Goal: Information Seeking & Learning: Compare options

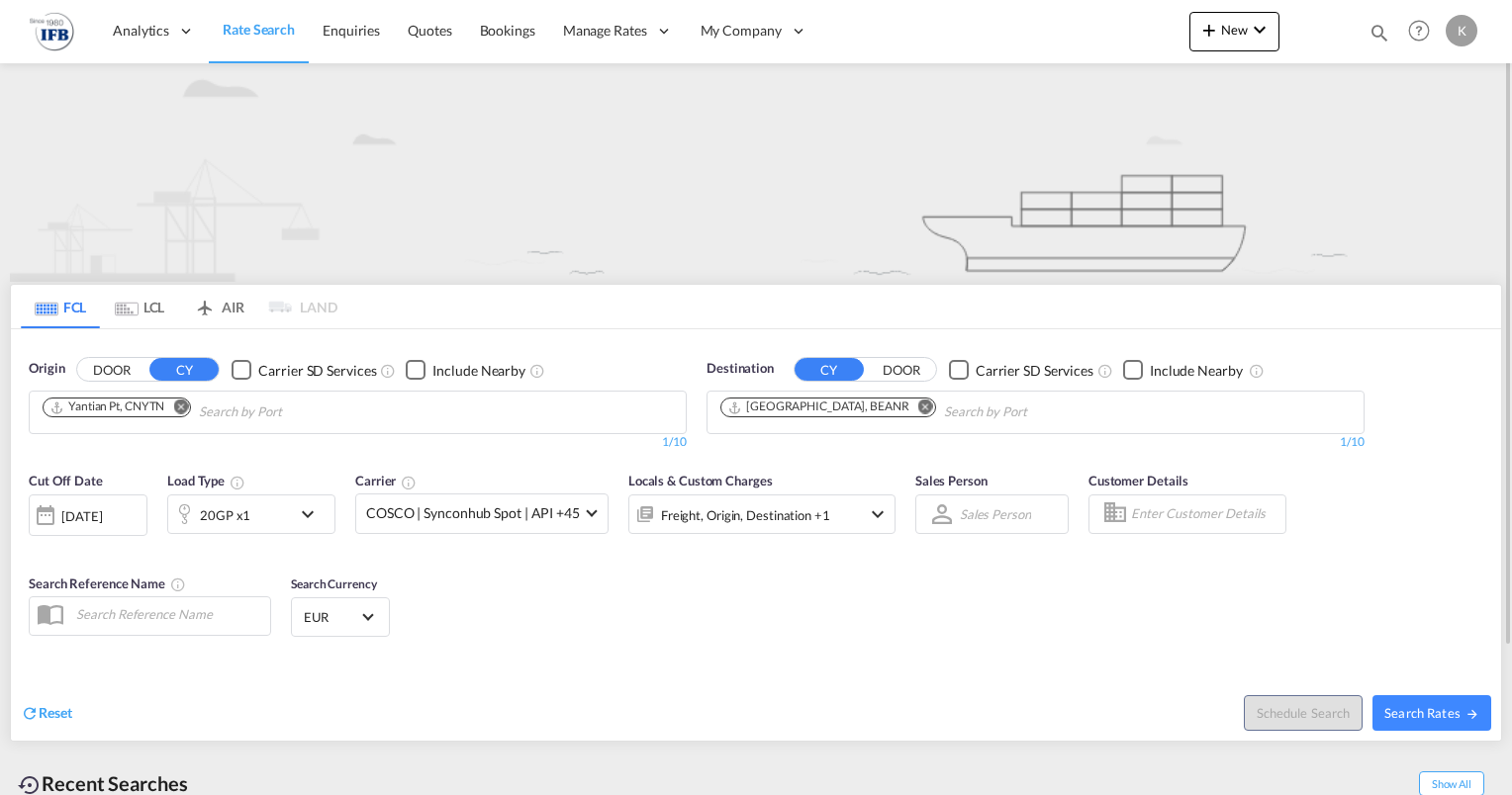
click at [185, 408] on md-icon "Remove" at bounding box center [180, 407] width 15 height 15
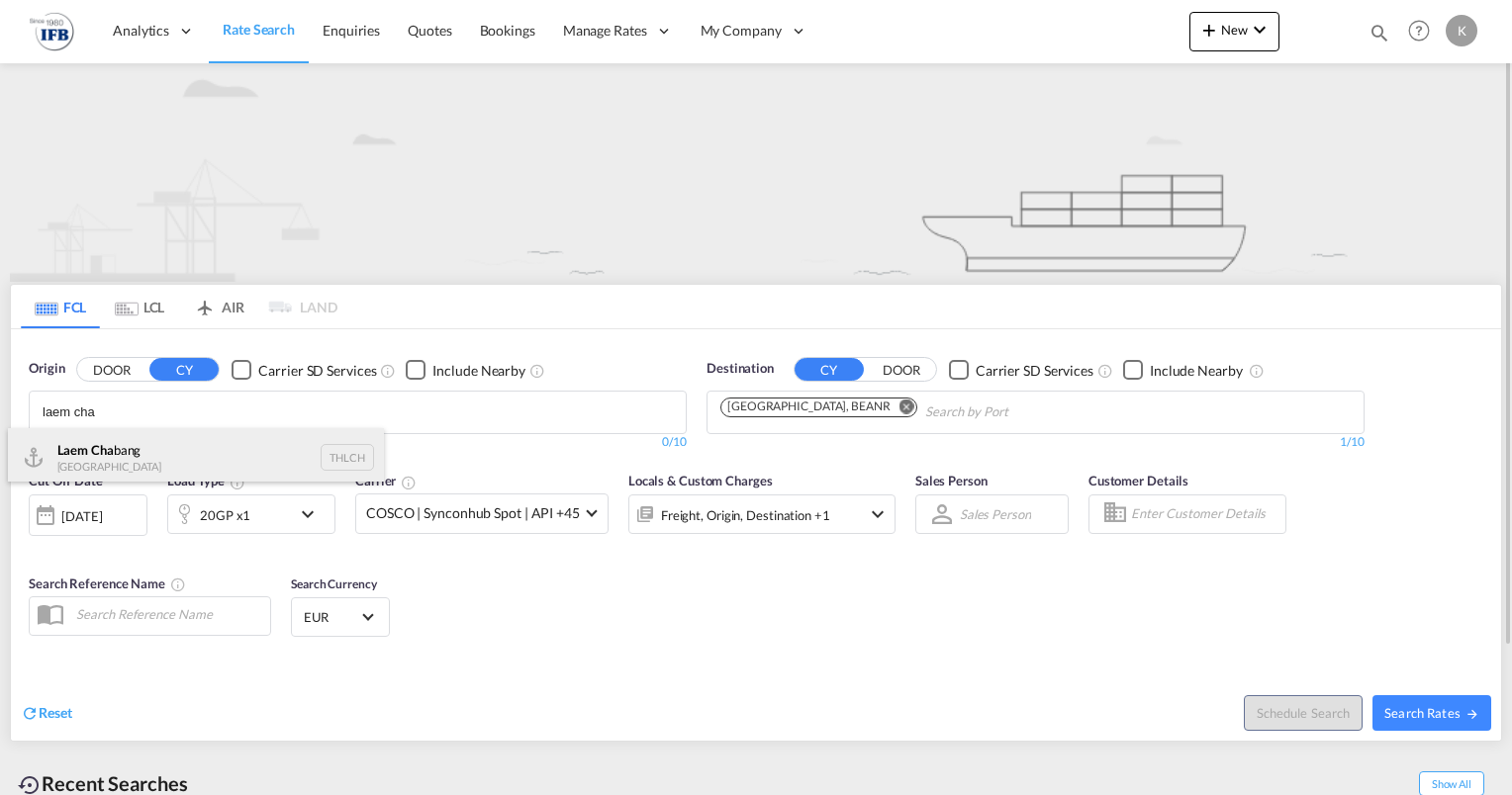
type input "laem cha"
click at [150, 464] on div "Laem Cha bang [GEOGRAPHIC_DATA] THLCH" at bounding box center [196, 458] width 376 height 59
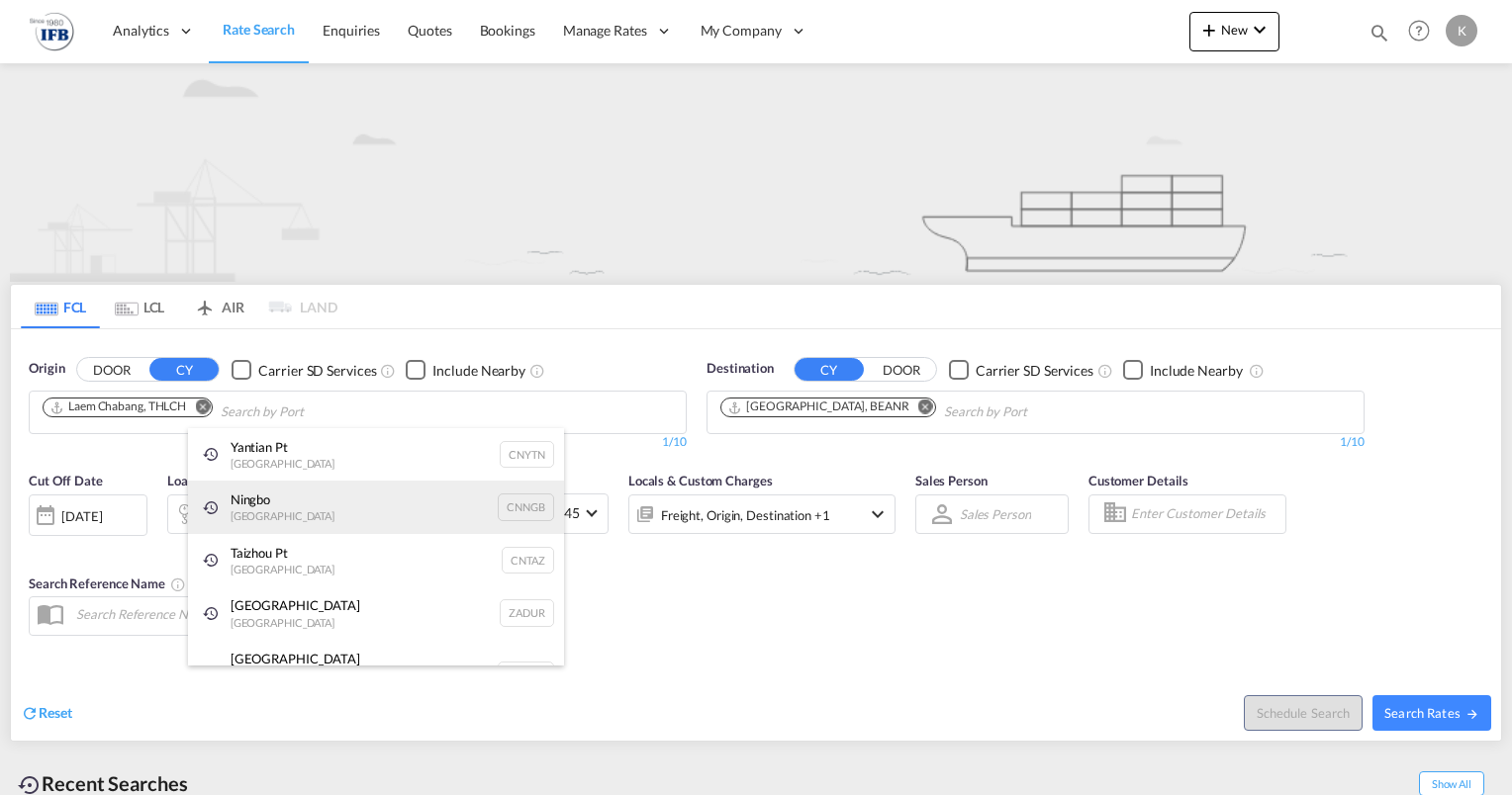
click at [278, 524] on div "Ningbo China CNNGB" at bounding box center [376, 508] width 376 height 53
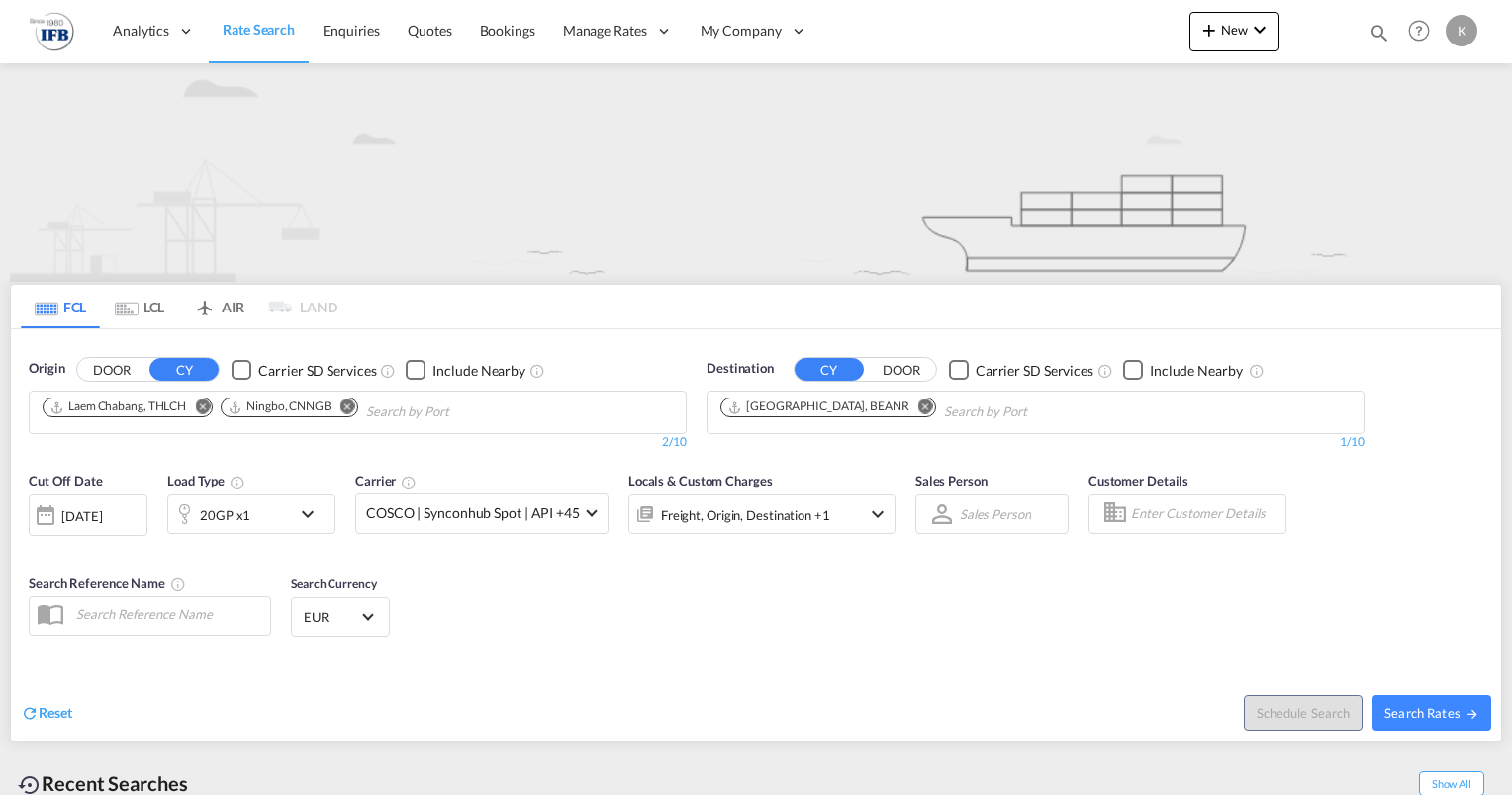
click at [352, 402] on md-icon "Remove" at bounding box center [348, 407] width 15 height 15
click at [253, 507] on div "20GP x1" at bounding box center [230, 515] width 123 height 40
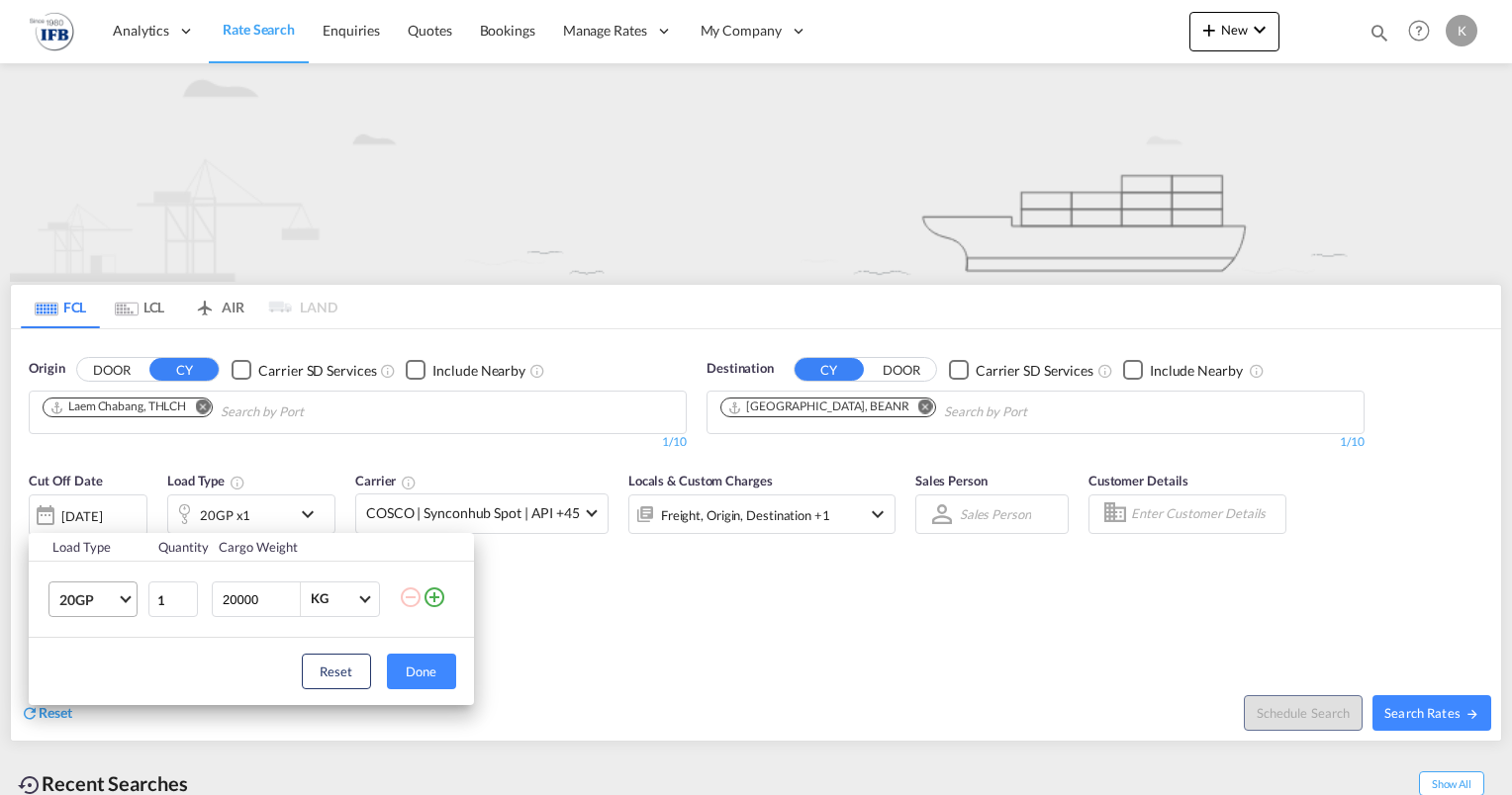
click at [112, 593] on span "20GP" at bounding box center [88, 601] width 57 height 20
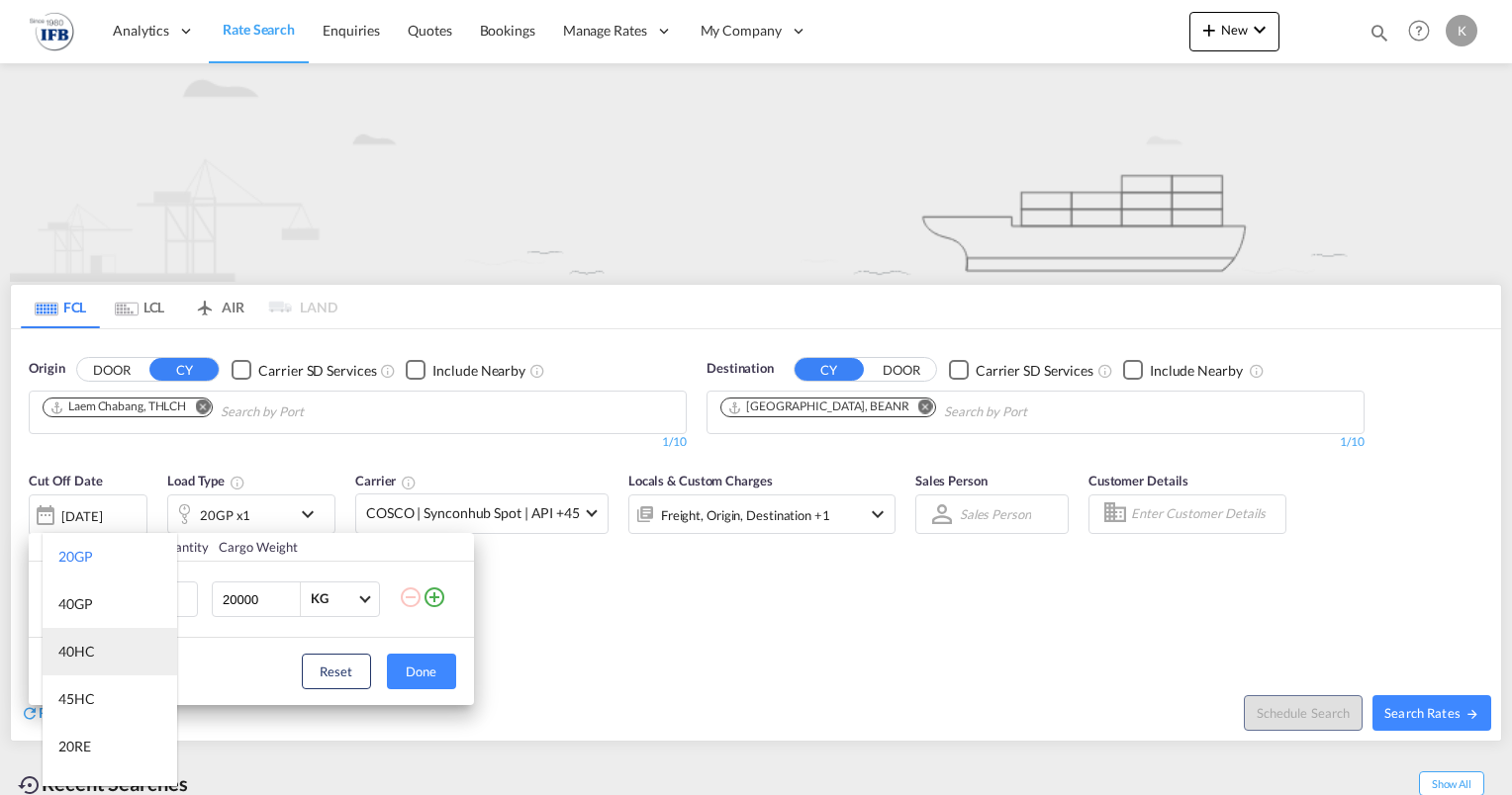
click at [111, 652] on md-option "40HC" at bounding box center [110, 651] width 135 height 48
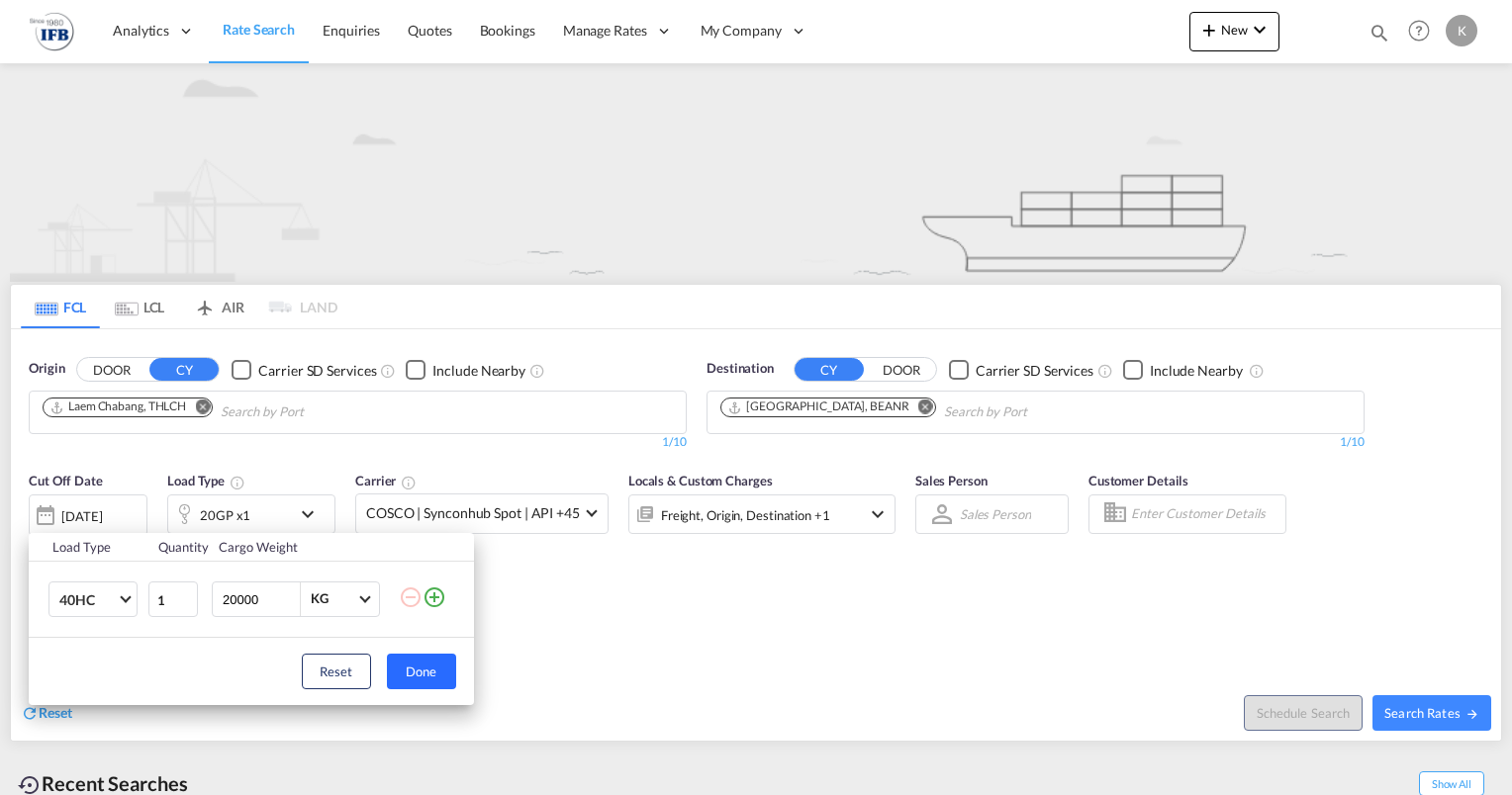
click at [407, 669] on button "Done" at bounding box center [422, 671] width 69 height 36
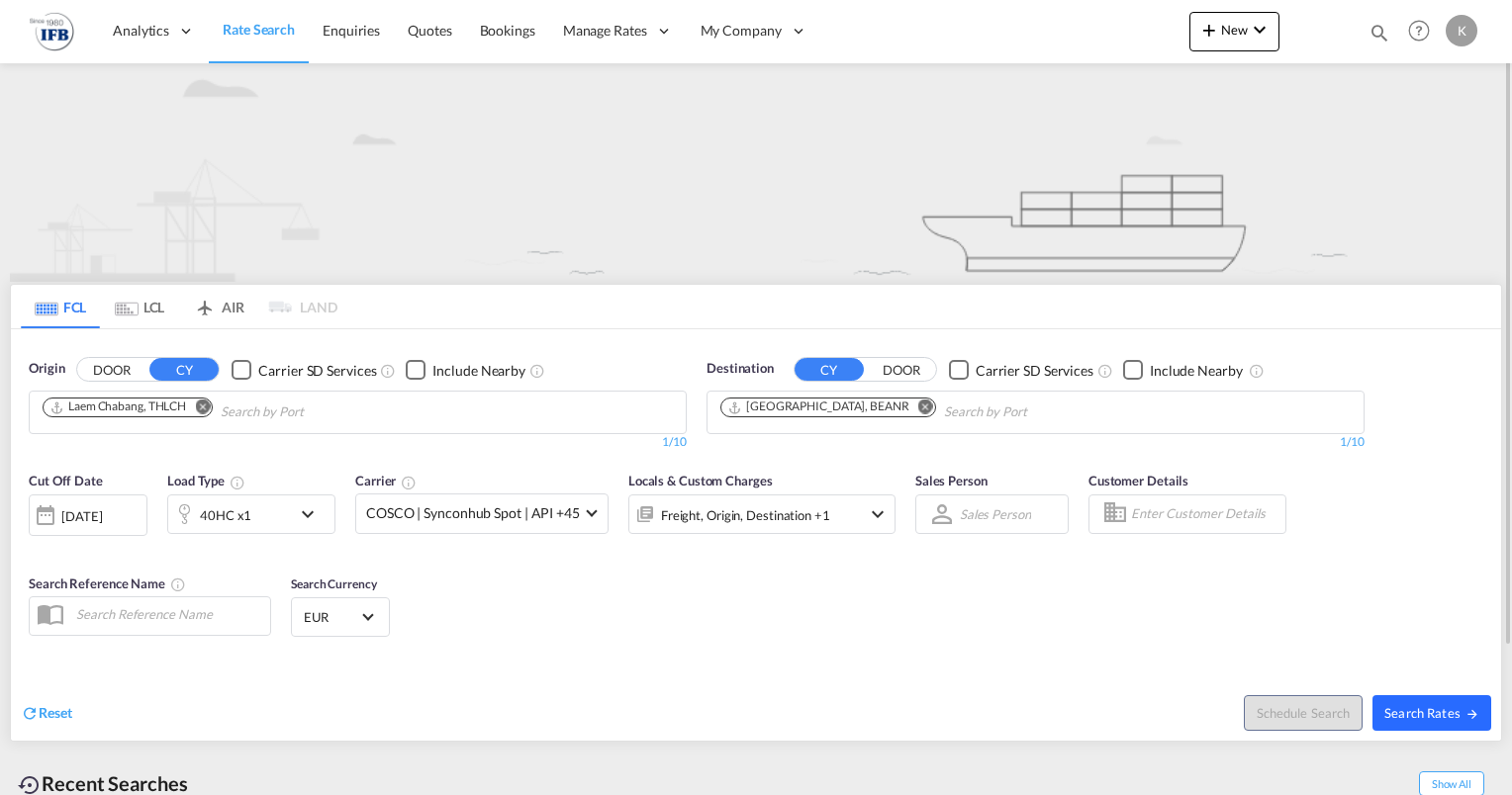
click at [1427, 712] on span "Search Rates" at bounding box center [1432, 713] width 95 height 16
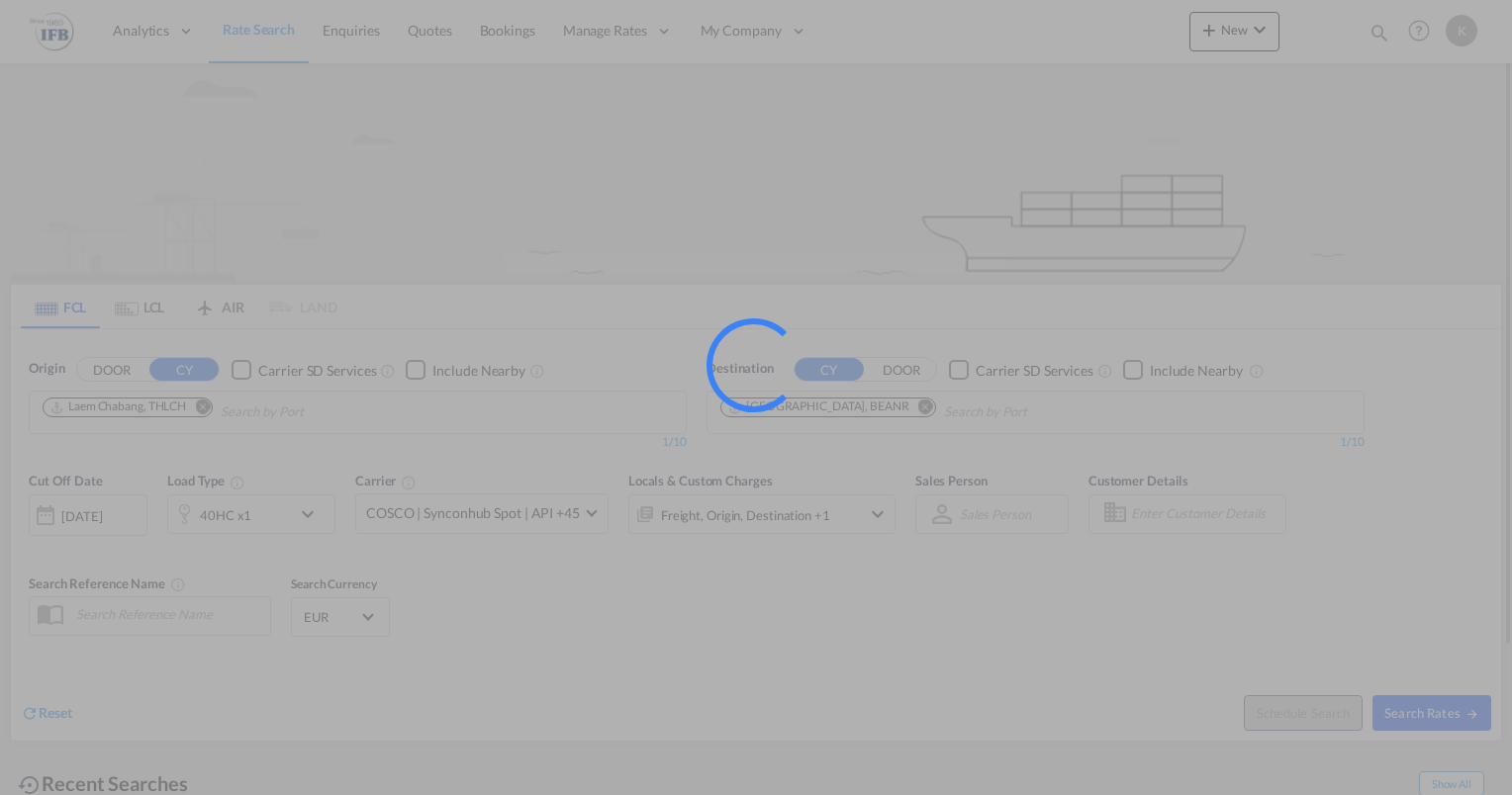
type input "THLCH to BEANR / [DATE]"
